Goal: Task Accomplishment & Management: Manage account settings

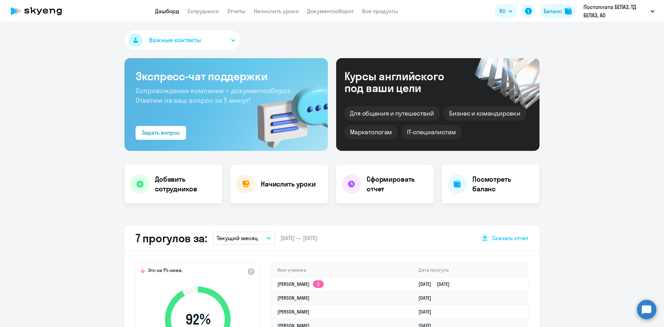
select select "30"
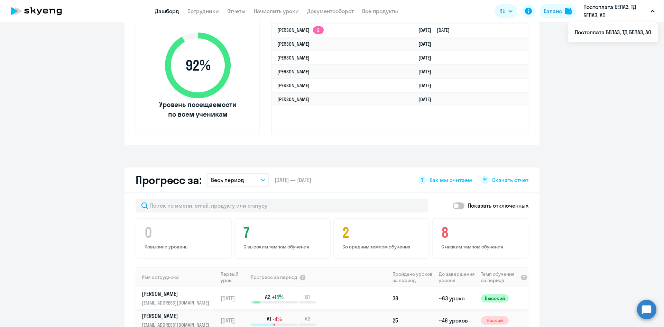
scroll to position [242, 0]
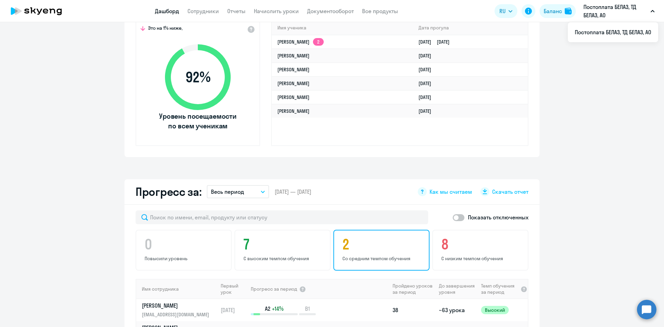
click at [376, 241] on h4 "2" at bounding box center [382, 244] width 80 height 17
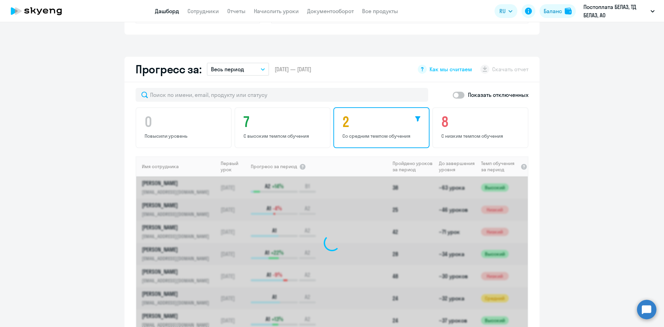
scroll to position [380, 0]
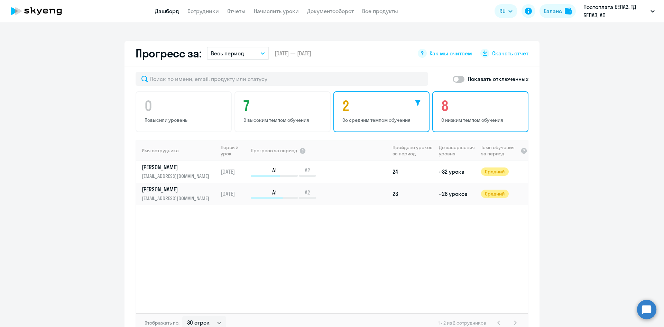
click at [475, 117] on p "С низким темпом обучения" at bounding box center [481, 120] width 80 height 6
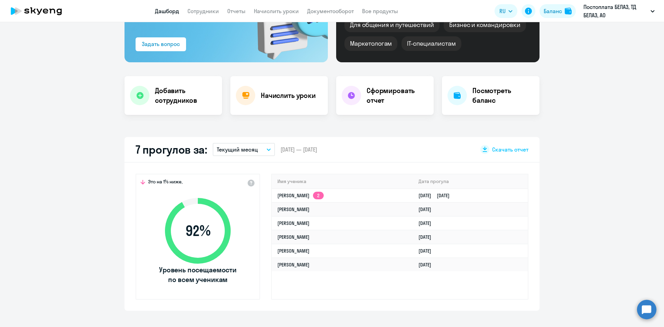
scroll to position [0, 0]
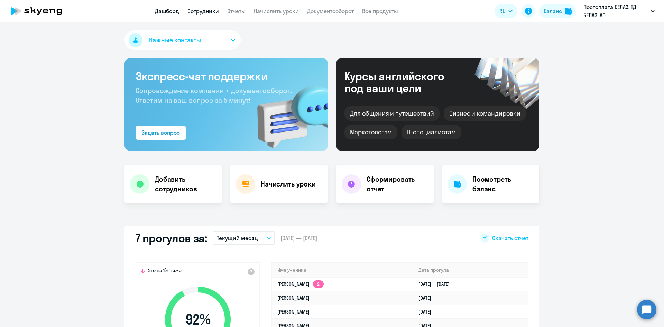
click at [211, 9] on link "Сотрудники" at bounding box center [202, 11] width 31 height 7
select select "30"
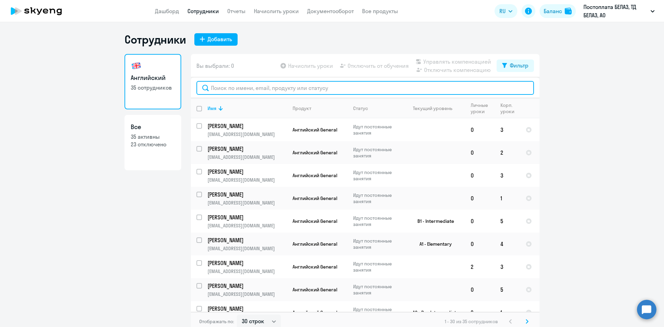
click at [226, 89] on input "text" at bounding box center [364, 88] width 337 height 14
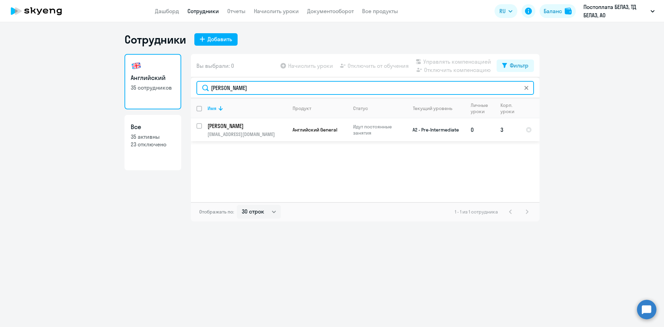
type input "[PERSON_NAME]"
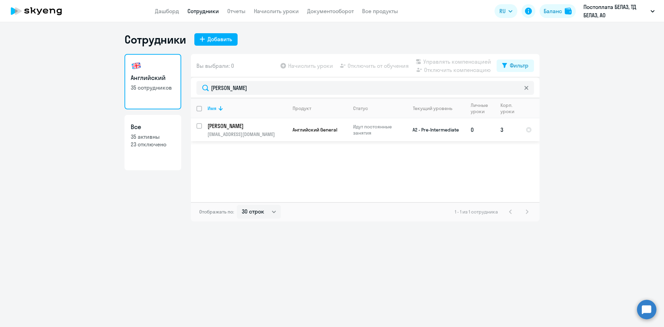
click at [200, 123] on input "select row 40661626" at bounding box center [203, 130] width 14 height 14
checkbox input "true"
click at [361, 68] on span "Отключить от обучения" at bounding box center [377, 66] width 61 height 8
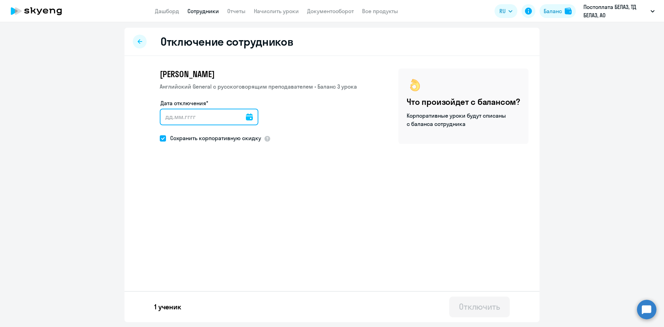
click at [220, 121] on input "Дата отключения*" at bounding box center [209, 117] width 99 height 17
click at [246, 115] on icon at bounding box center [249, 116] width 7 height 7
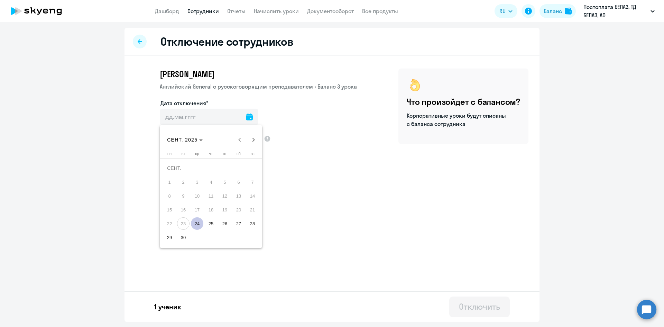
click at [195, 225] on span "24" at bounding box center [197, 223] width 12 height 12
type input "[DATE]"
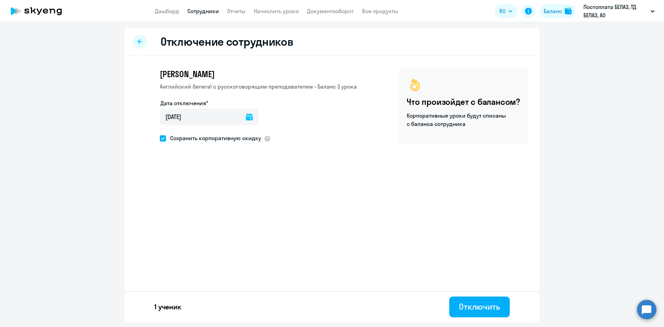
click at [334, 191] on div "[PERSON_NAME] Английский General с [DEMOGRAPHIC_DATA] преподавателем • Баланс 3…" at bounding box center [331, 124] width 415 height 136
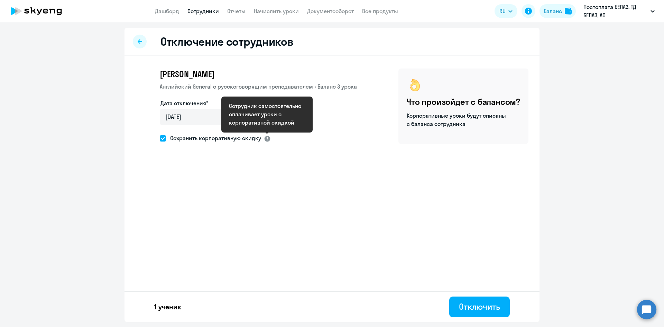
click at [267, 140] on div at bounding box center [267, 138] width 7 height 7
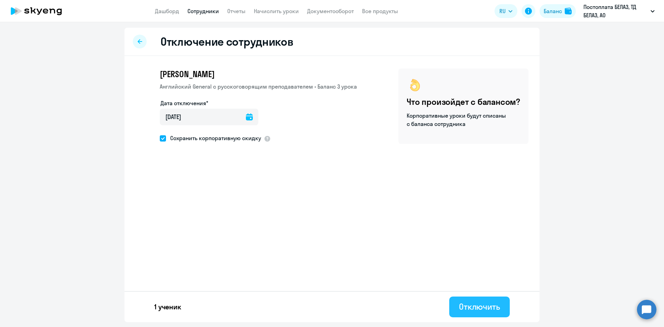
click at [481, 311] on div "Отключить" at bounding box center [479, 306] width 41 height 11
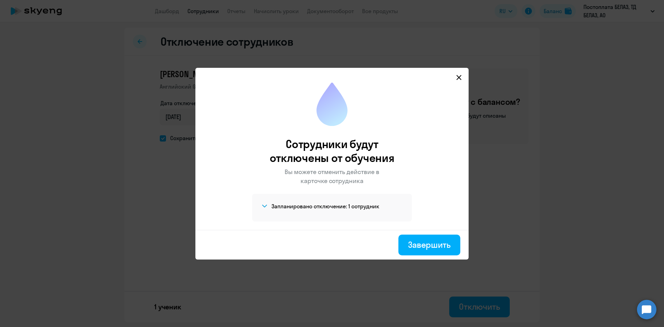
click at [458, 79] on icon at bounding box center [459, 78] width 6 height 6
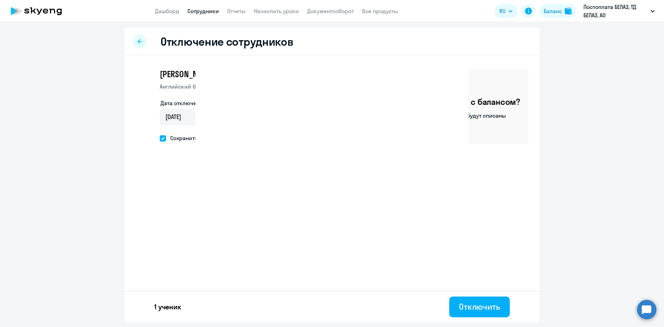
select select "30"
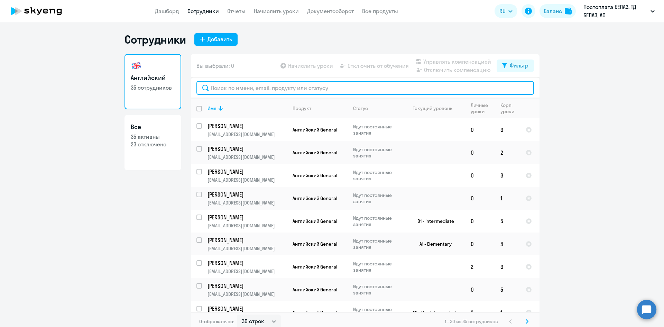
click at [404, 86] on input "text" at bounding box center [364, 88] width 337 height 14
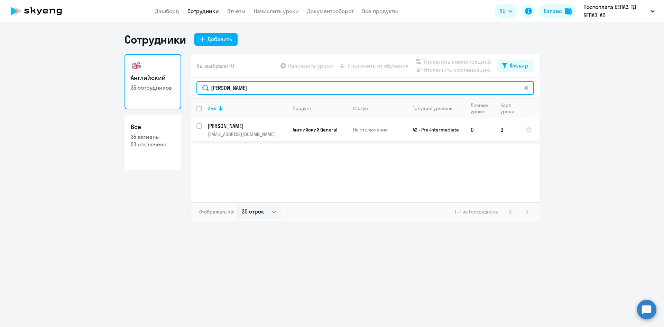
type input "[PERSON_NAME]"
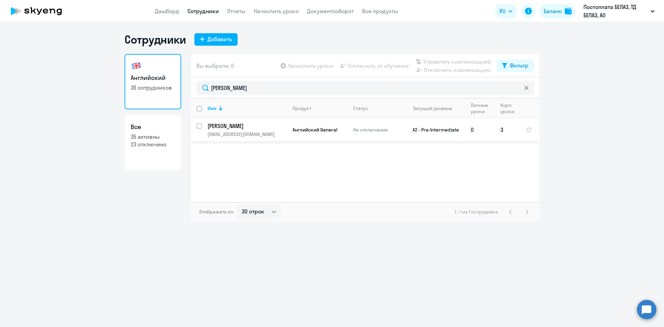
click at [298, 132] on span "Английский General" at bounding box center [314, 130] width 45 height 6
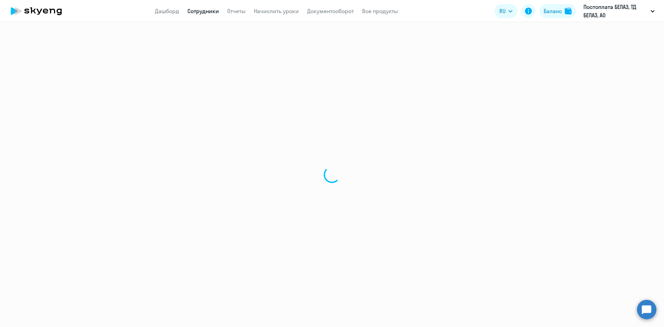
select select "english"
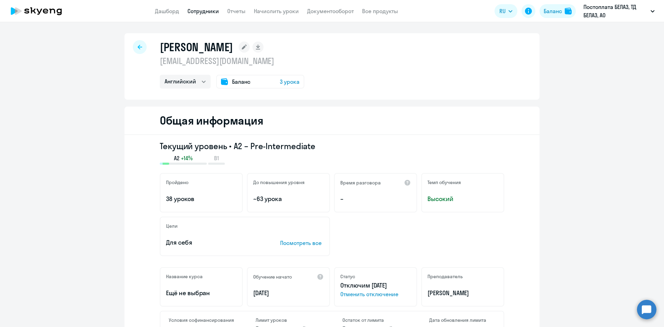
select select "30"
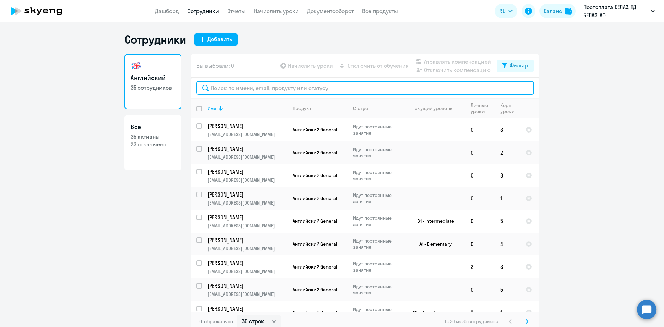
click at [230, 90] on input "text" at bounding box center [364, 88] width 337 height 14
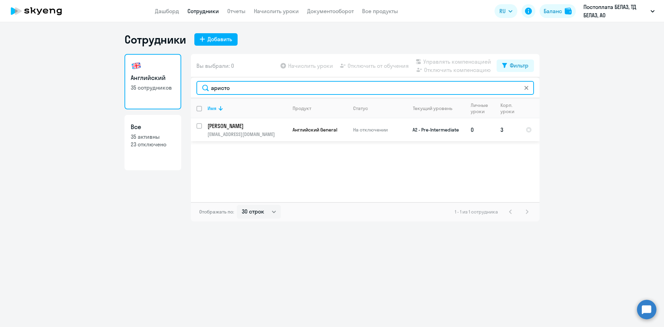
type input "аристо"
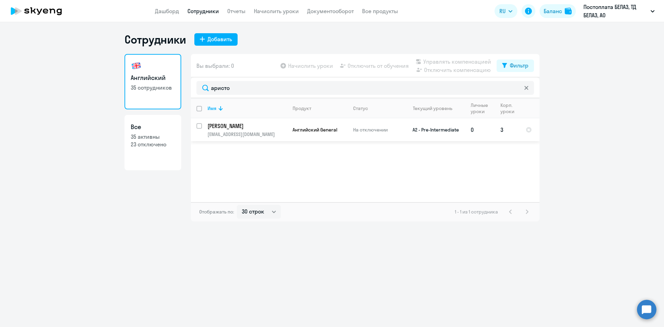
click at [199, 126] on input "select row 40661626" at bounding box center [203, 130] width 14 height 14
checkbox input "true"
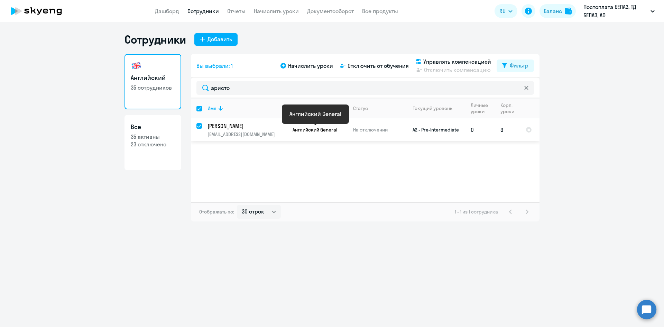
click at [329, 129] on span "Английский General" at bounding box center [314, 130] width 45 height 6
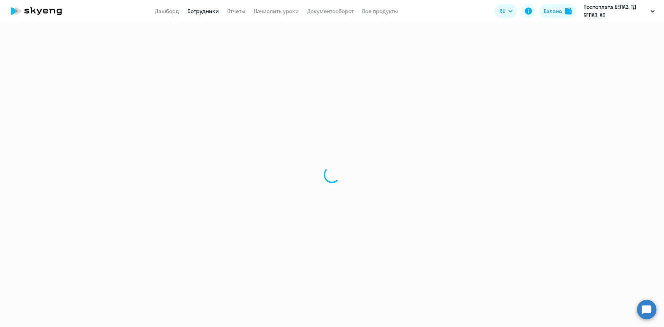
select select "english"
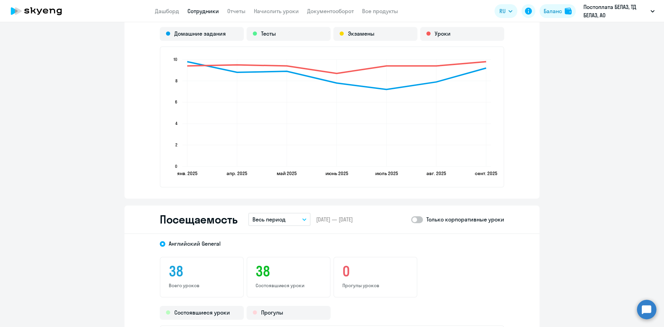
scroll to position [691, 0]
